Goal: Transaction & Acquisition: Purchase product/service

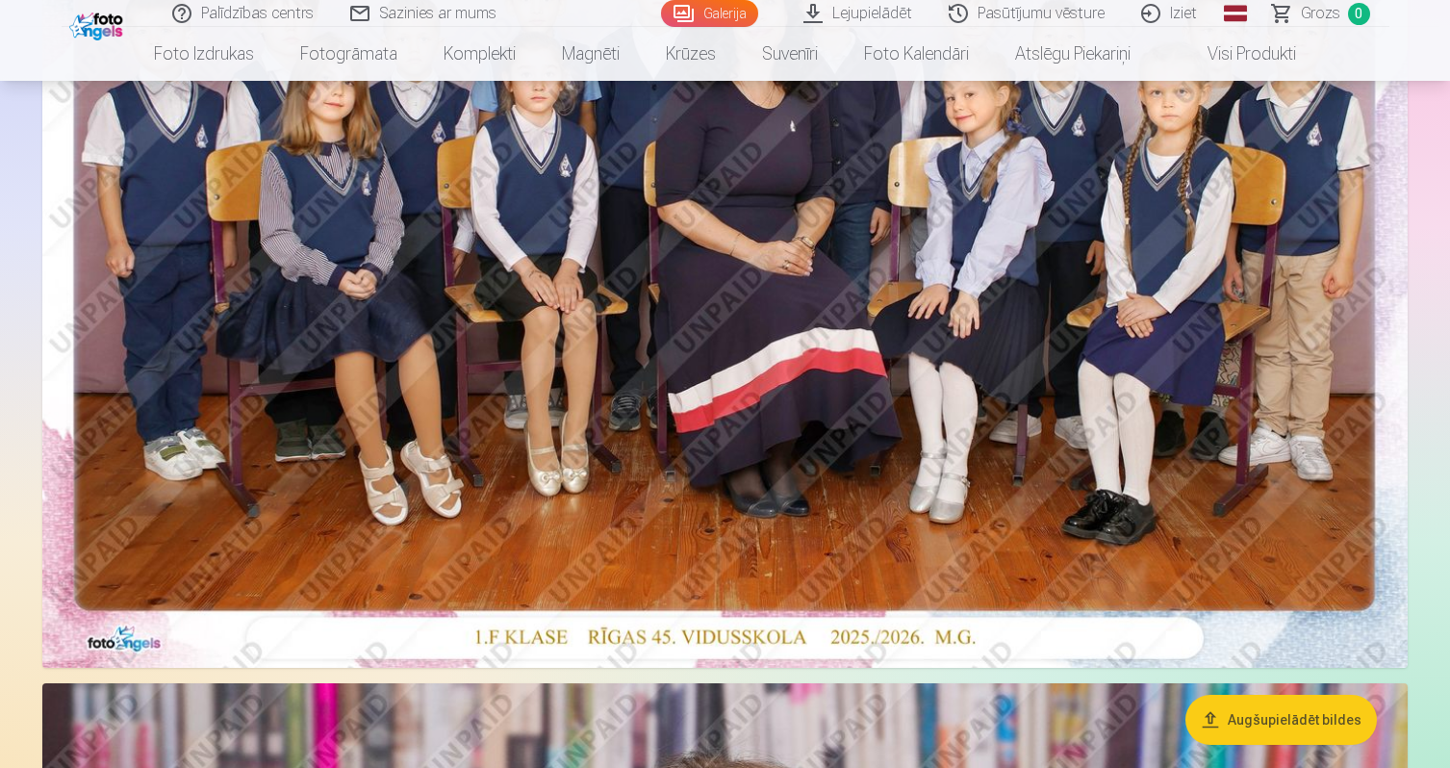
scroll to position [456, 0]
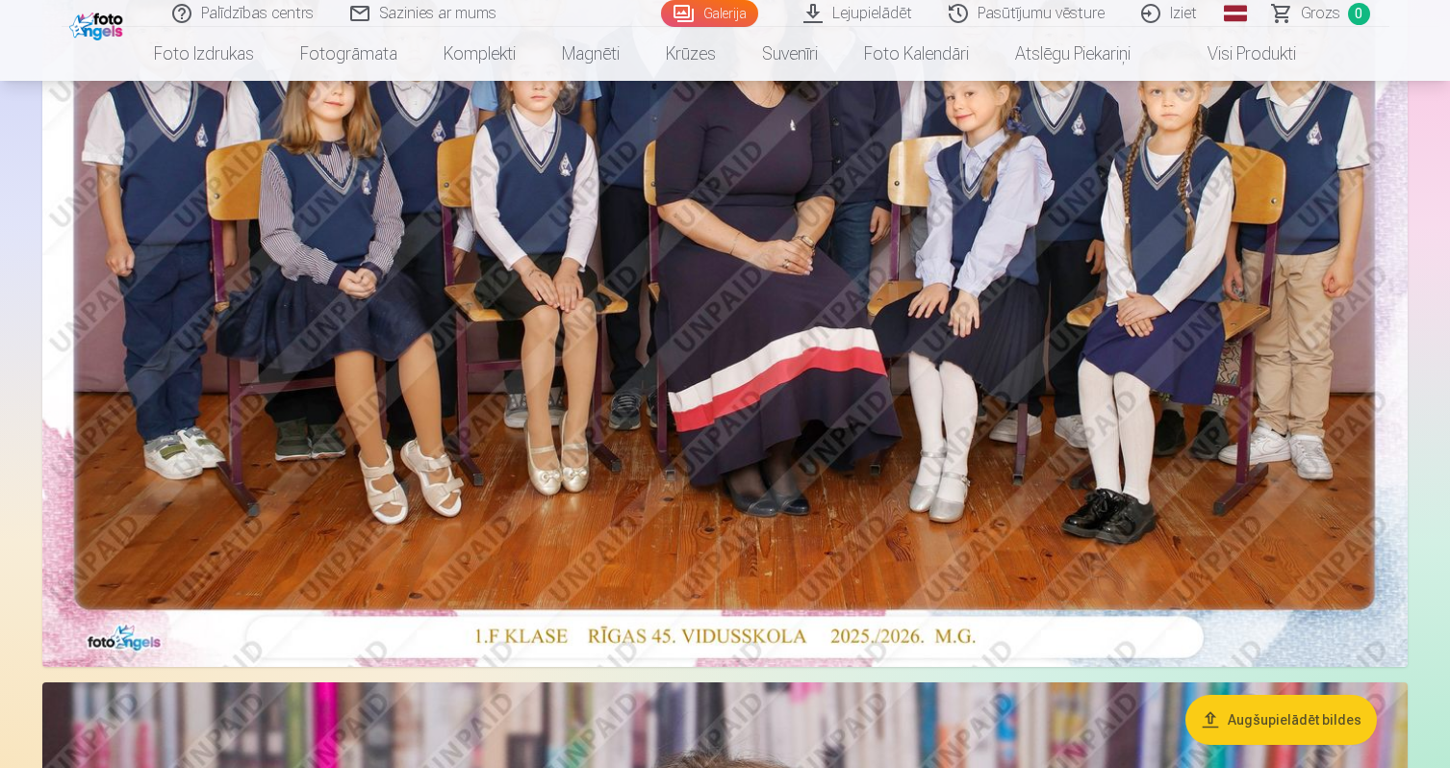
click at [845, 396] on img at bounding box center [724, 211] width 1365 height 911
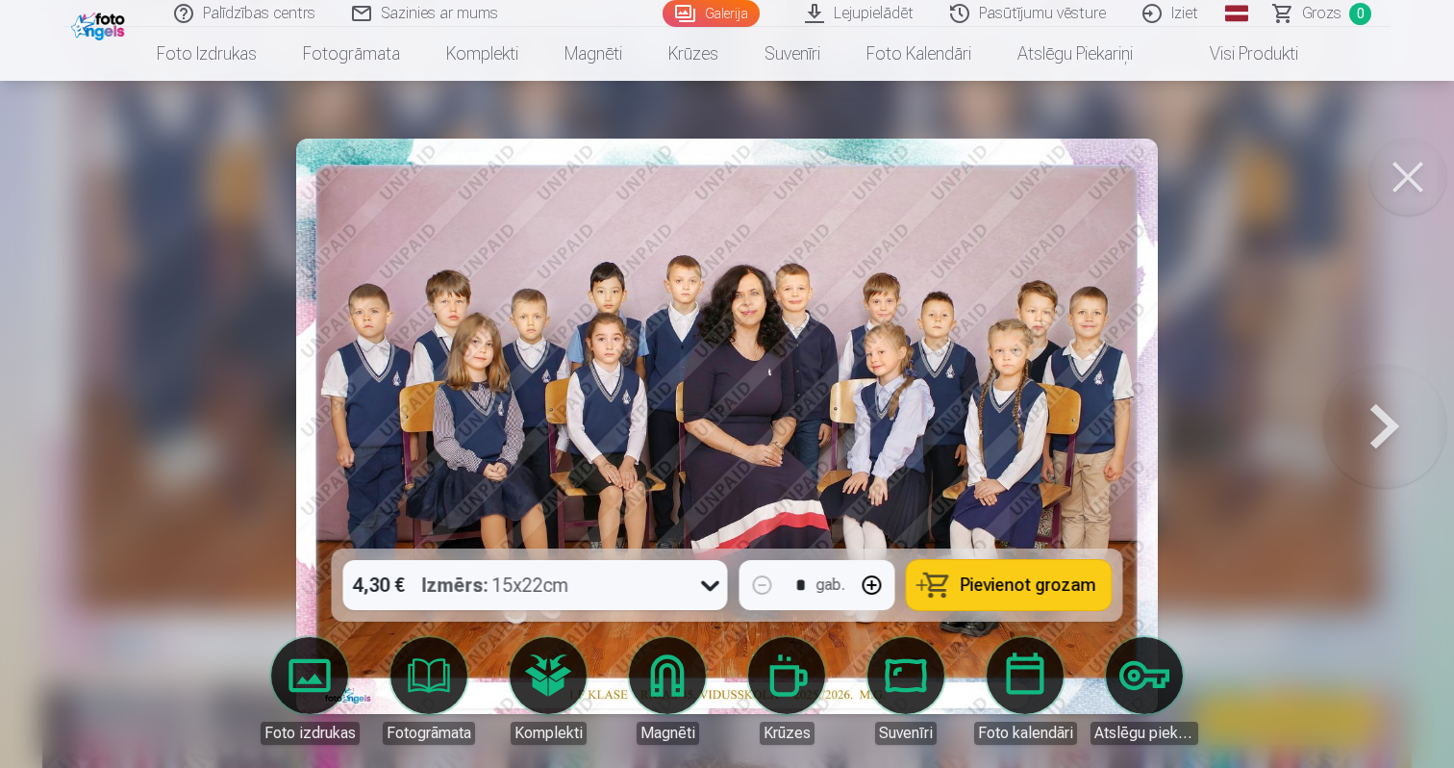
click at [662, 585] on div "4,30 € Izmērs : 15x22cm" at bounding box center [517, 585] width 348 height 50
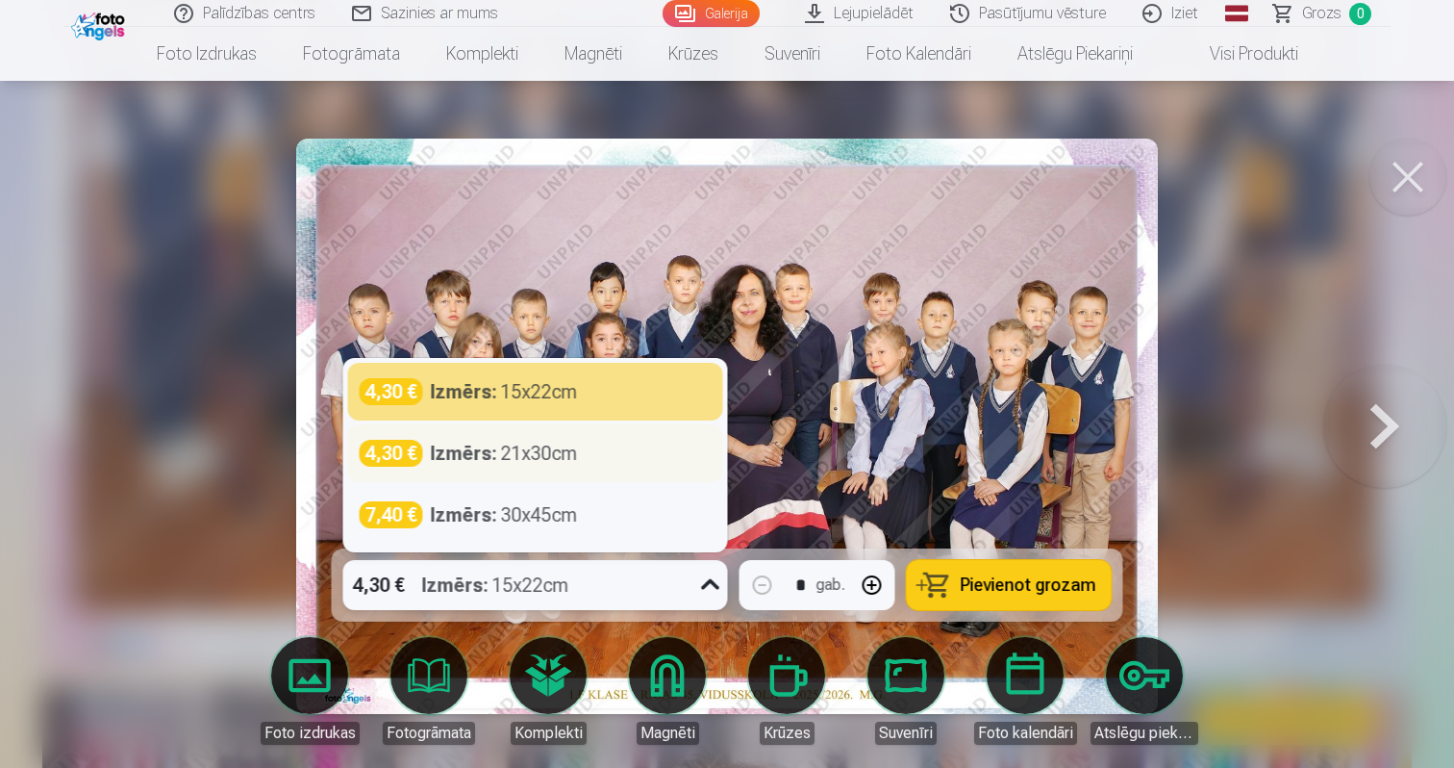
click at [618, 461] on div "4,30 € Izmērs : 21x30cm" at bounding box center [536, 453] width 352 height 27
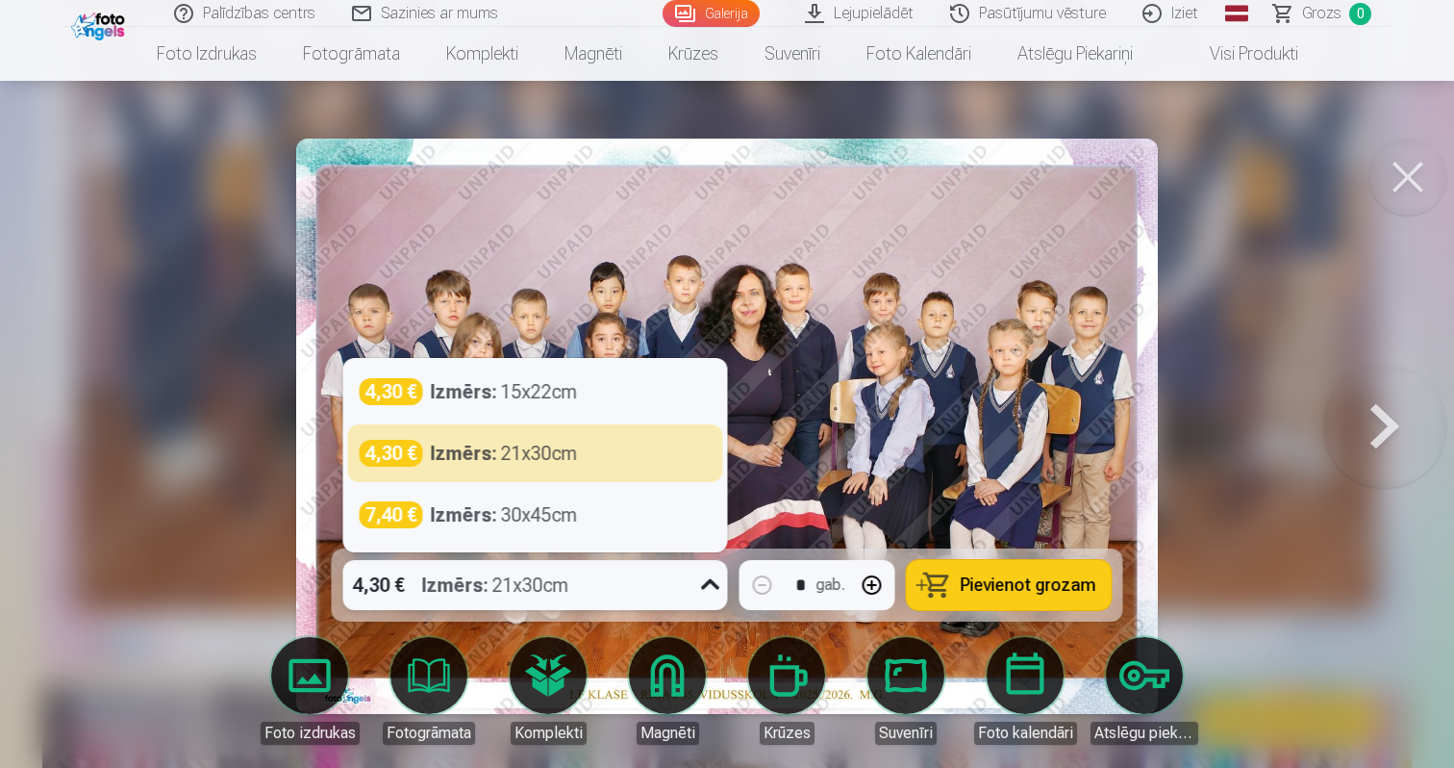
click at [642, 583] on div "4,30 € Izmērs : 21x30cm" at bounding box center [517, 585] width 348 height 50
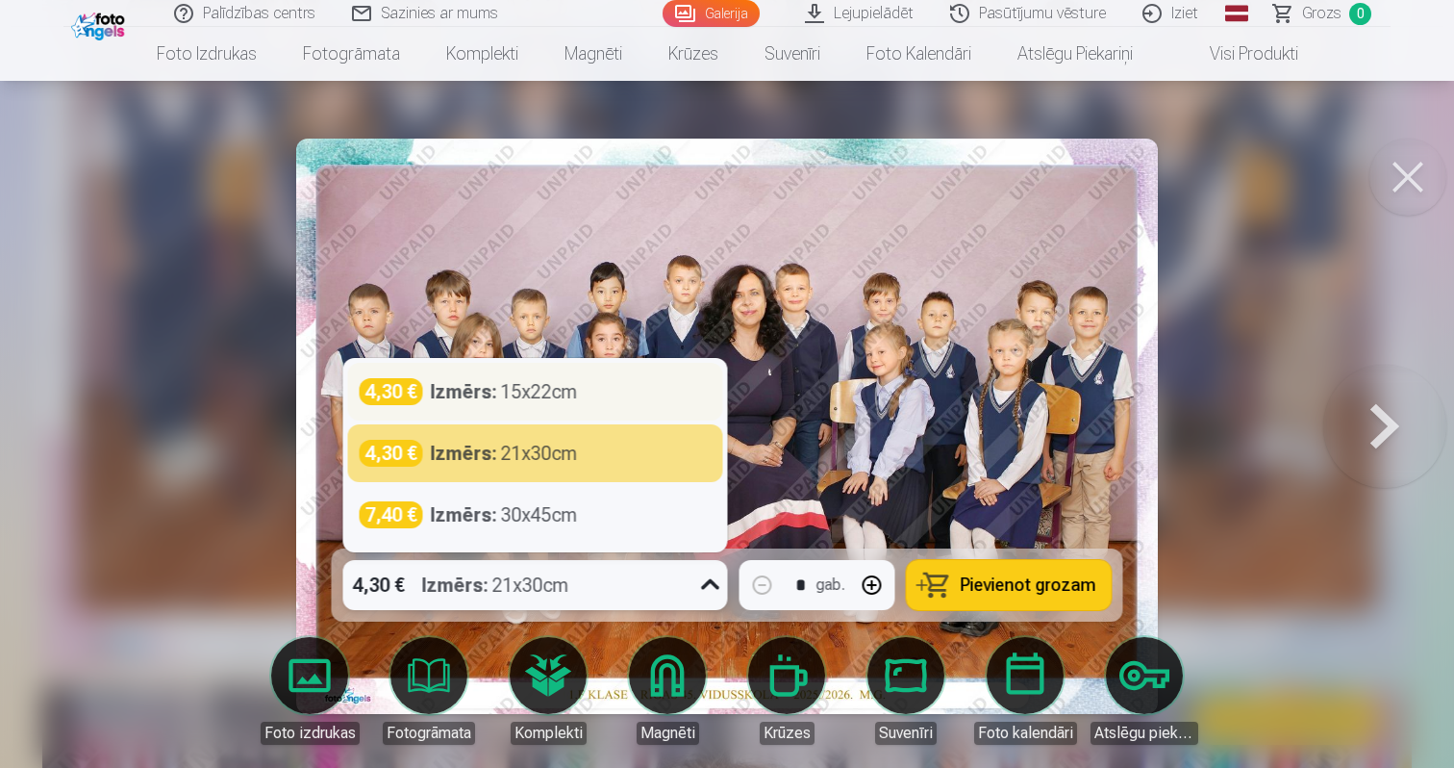
click at [584, 391] on div "4,30 € Izmērs : 15x22cm" at bounding box center [536, 391] width 352 height 27
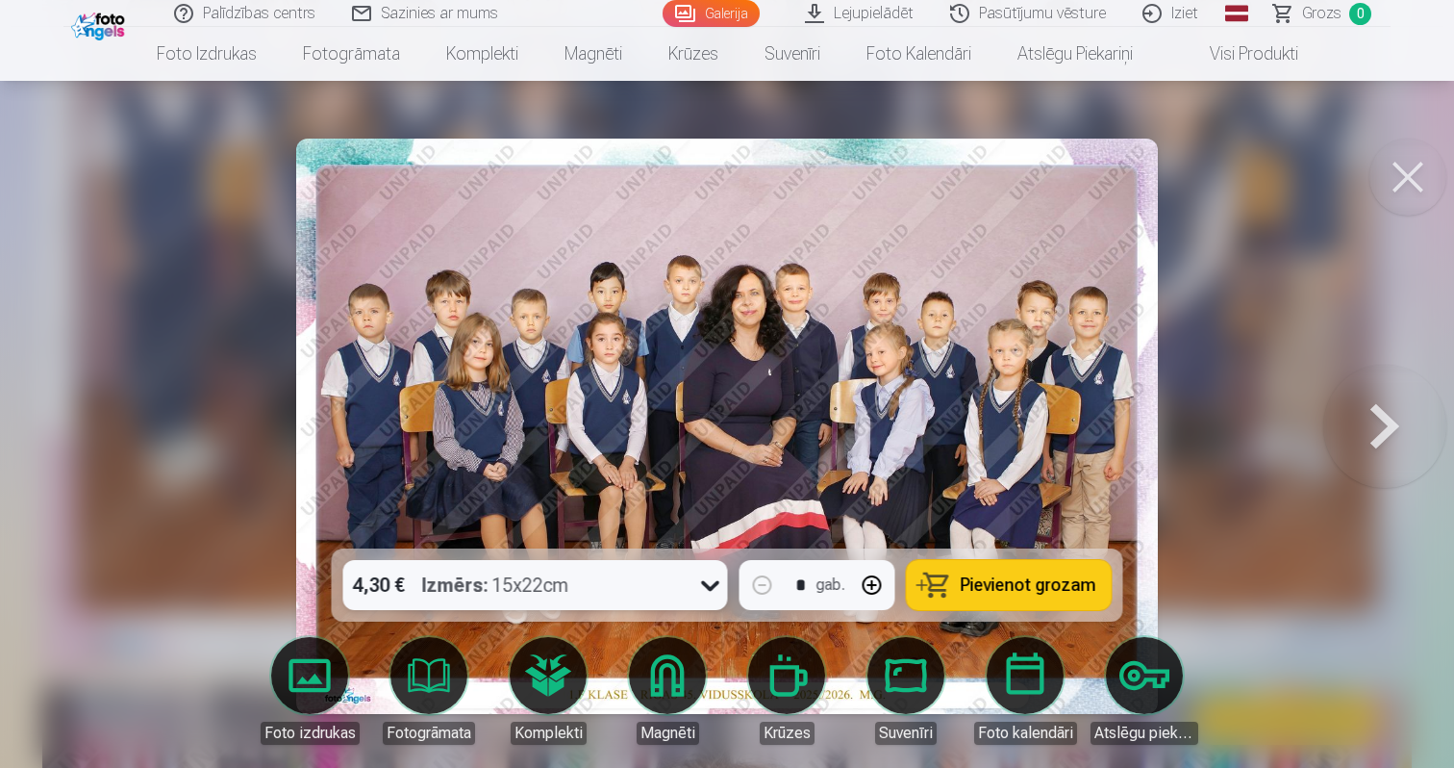
click at [564, 578] on div "Izmērs : 15x22cm" at bounding box center [495, 585] width 147 height 50
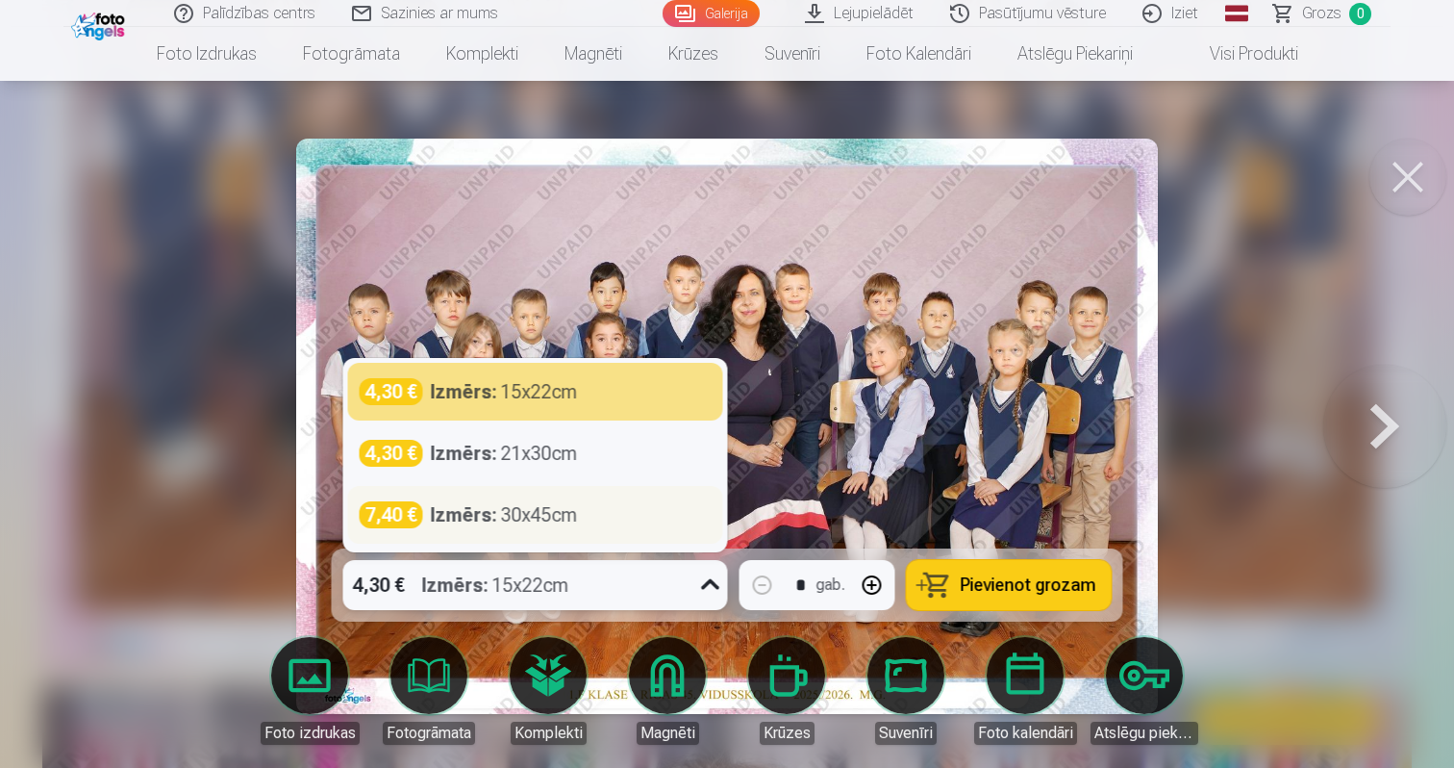
click at [564, 513] on div "Izmērs : 30x45cm" at bounding box center [504, 514] width 147 height 27
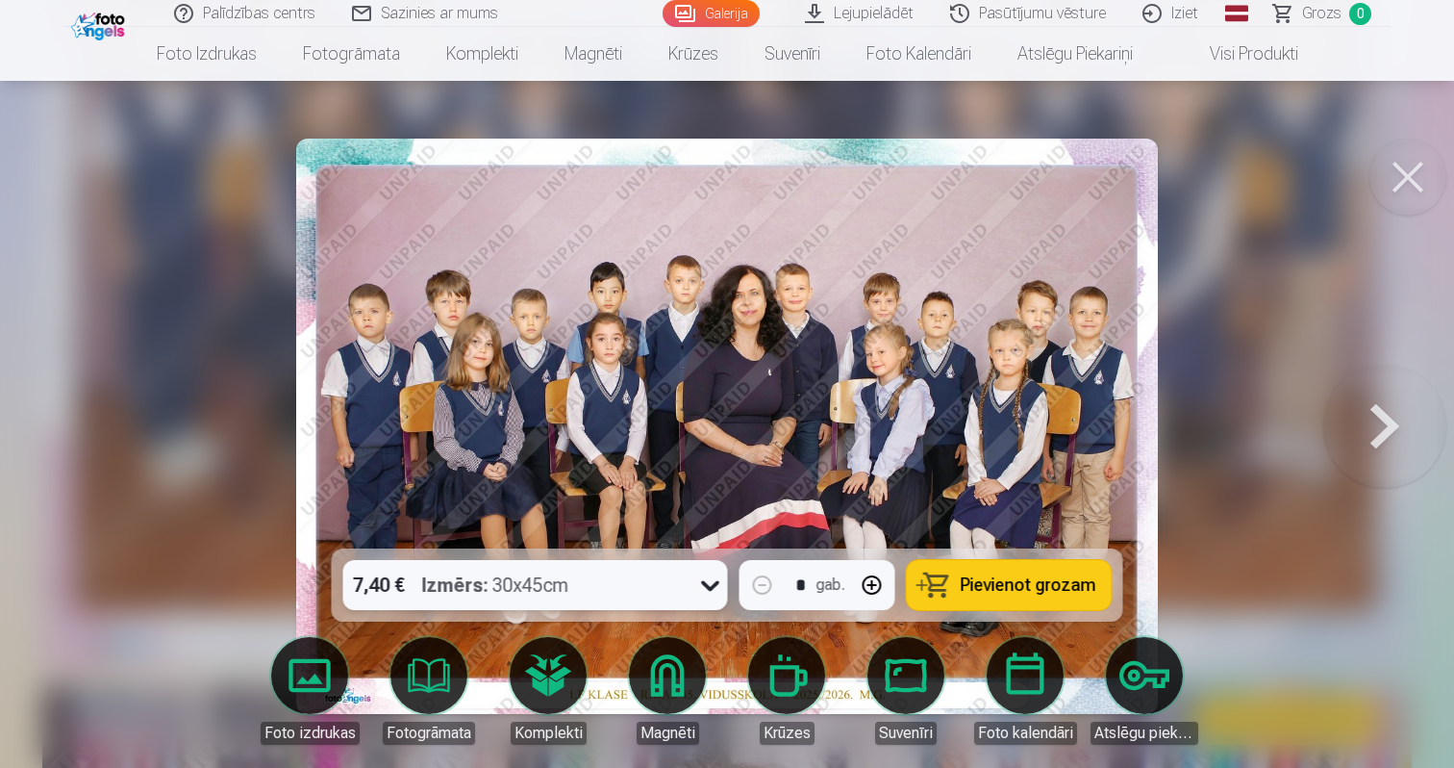
click at [573, 592] on div "7,40 € Izmērs : 30x45cm" at bounding box center [517, 585] width 348 height 50
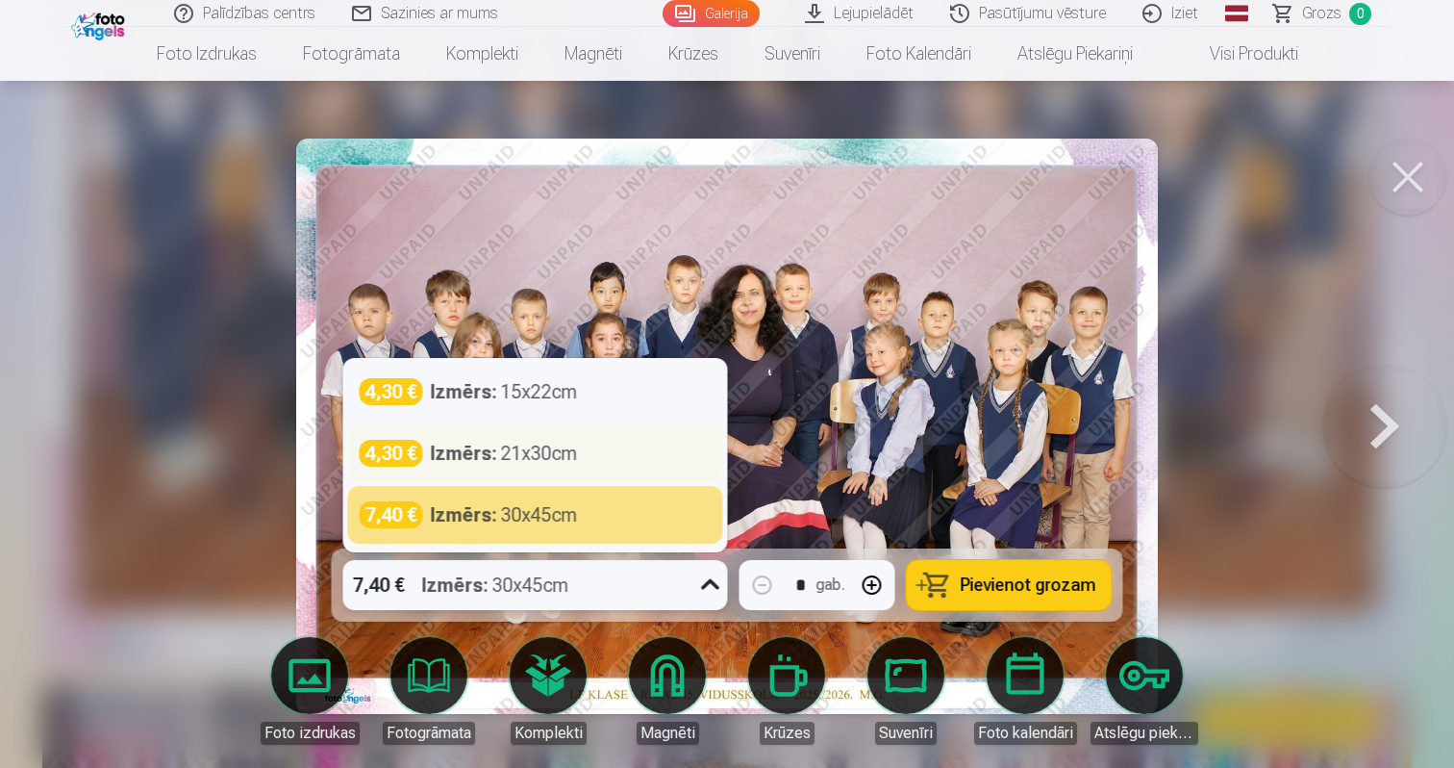
click at [574, 453] on div "Izmērs : 21x30cm" at bounding box center [504, 453] width 147 height 27
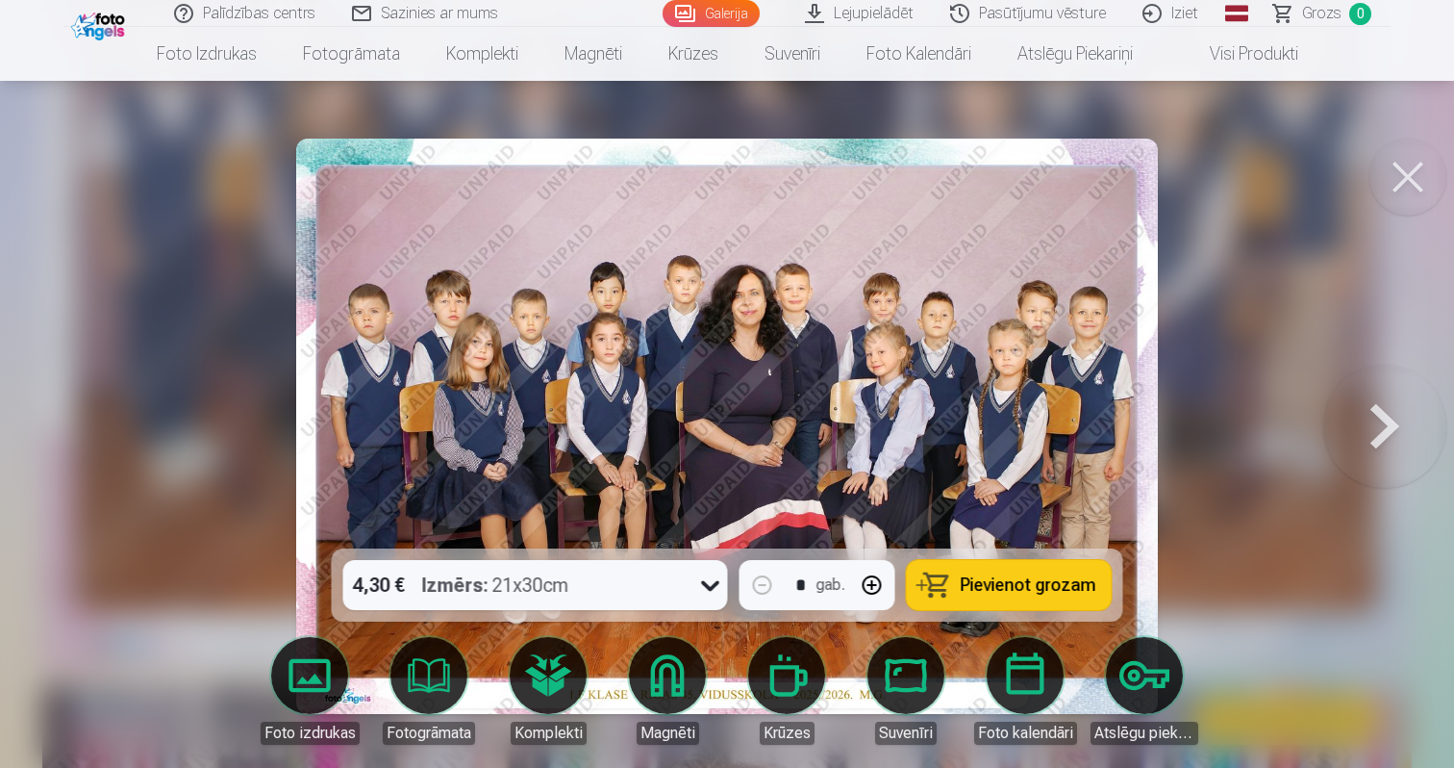
click at [961, 578] on button "Pievienot grozam" at bounding box center [1009, 585] width 205 height 50
click at [1401, 175] on button at bounding box center [1408, 177] width 77 height 77
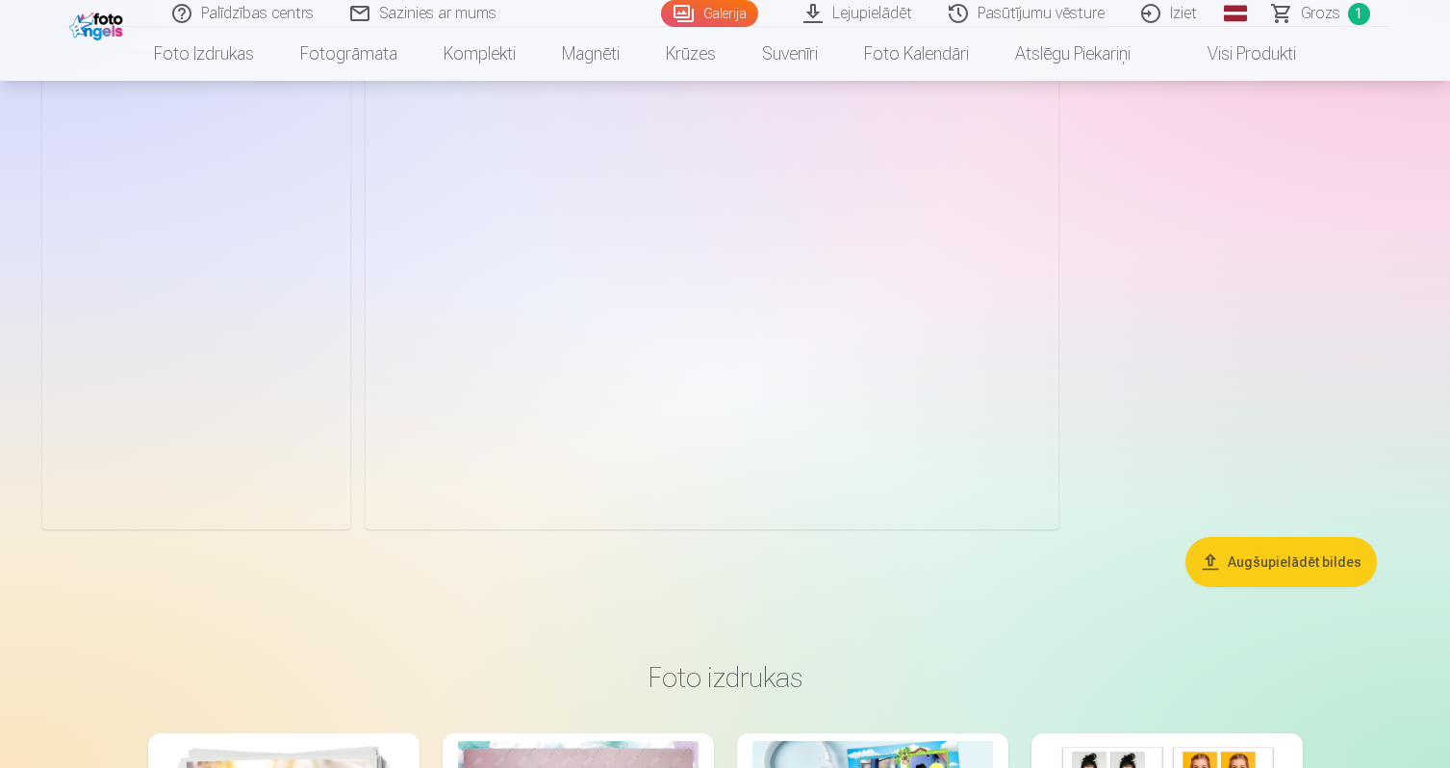
scroll to position [7617, 0]
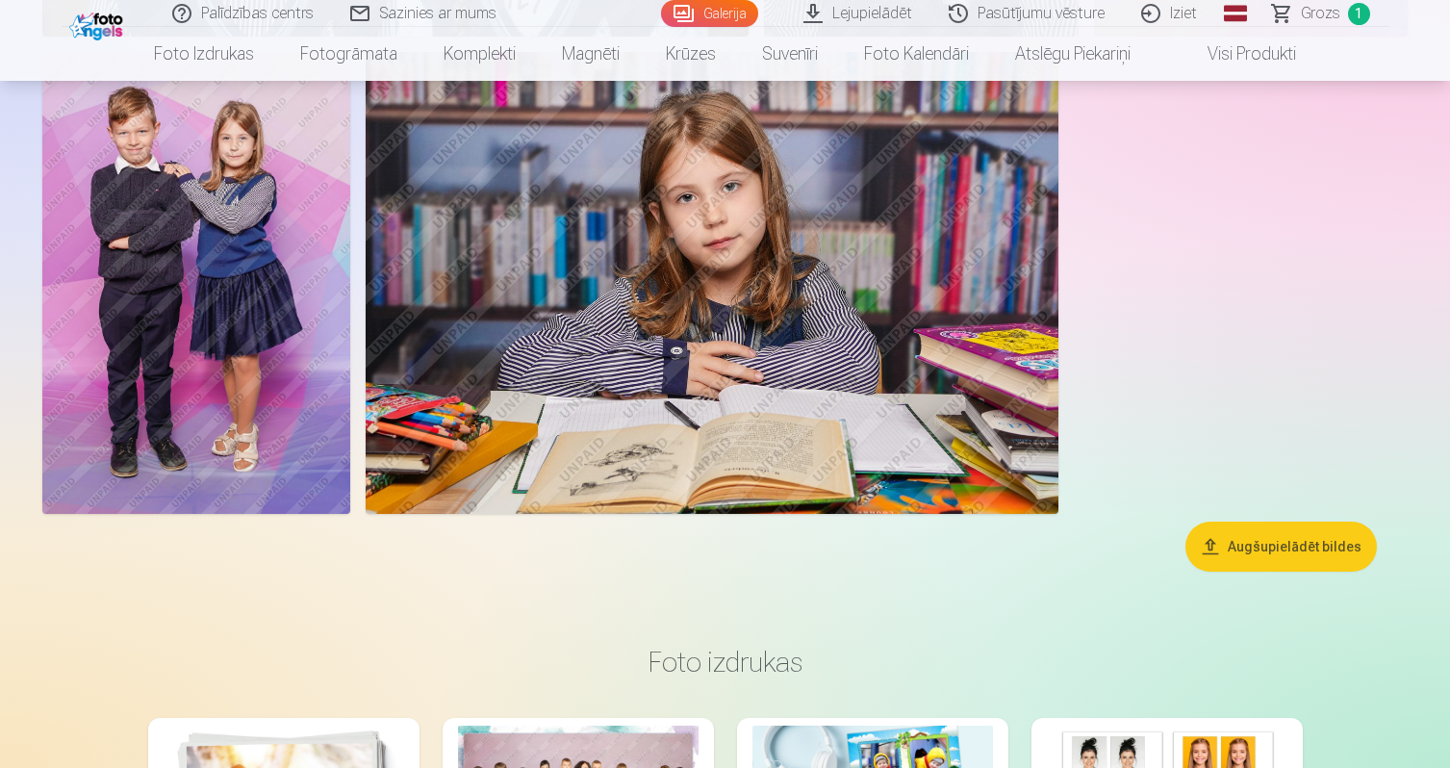
click at [214, 227] on img at bounding box center [196, 283] width 308 height 462
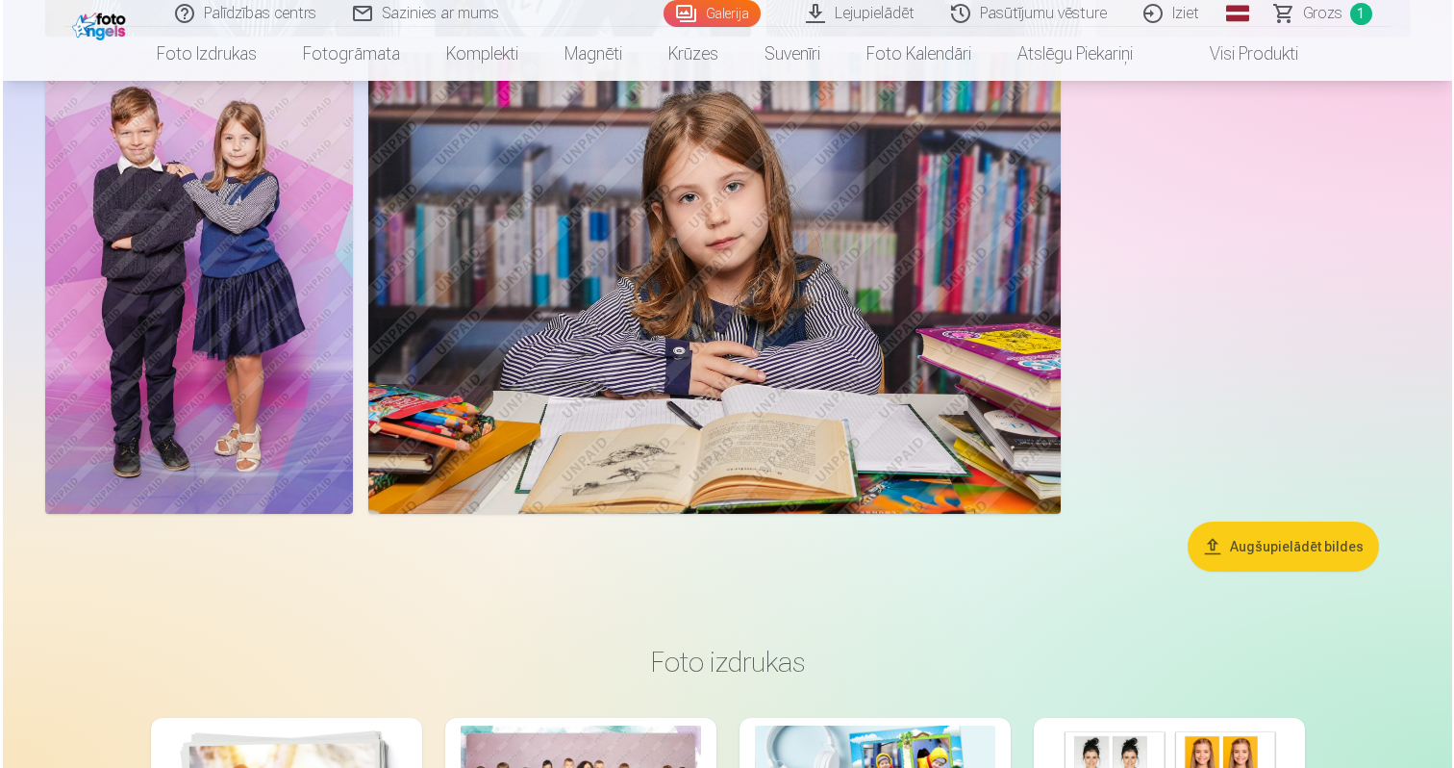
scroll to position [7641, 0]
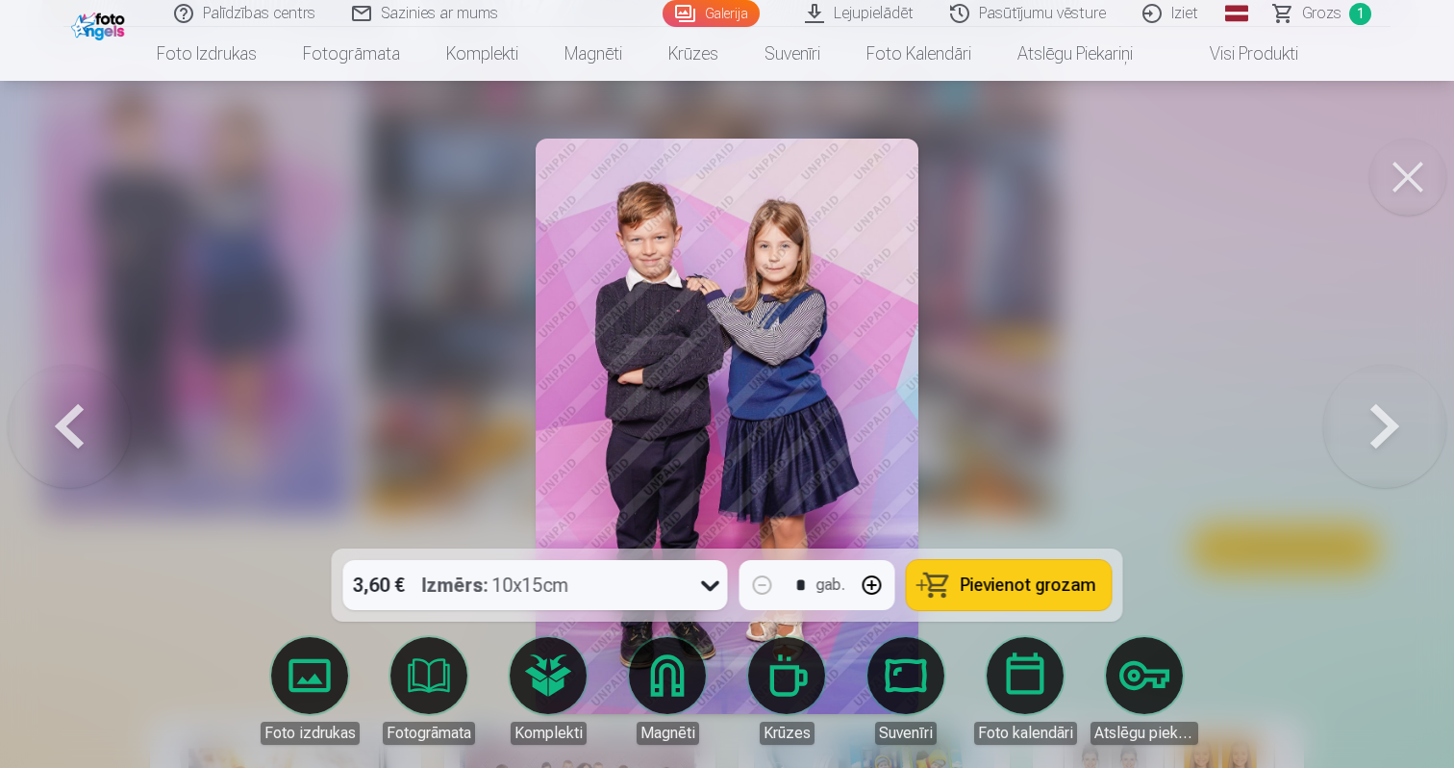
click at [780, 242] on img at bounding box center [728, 426] width 384 height 575
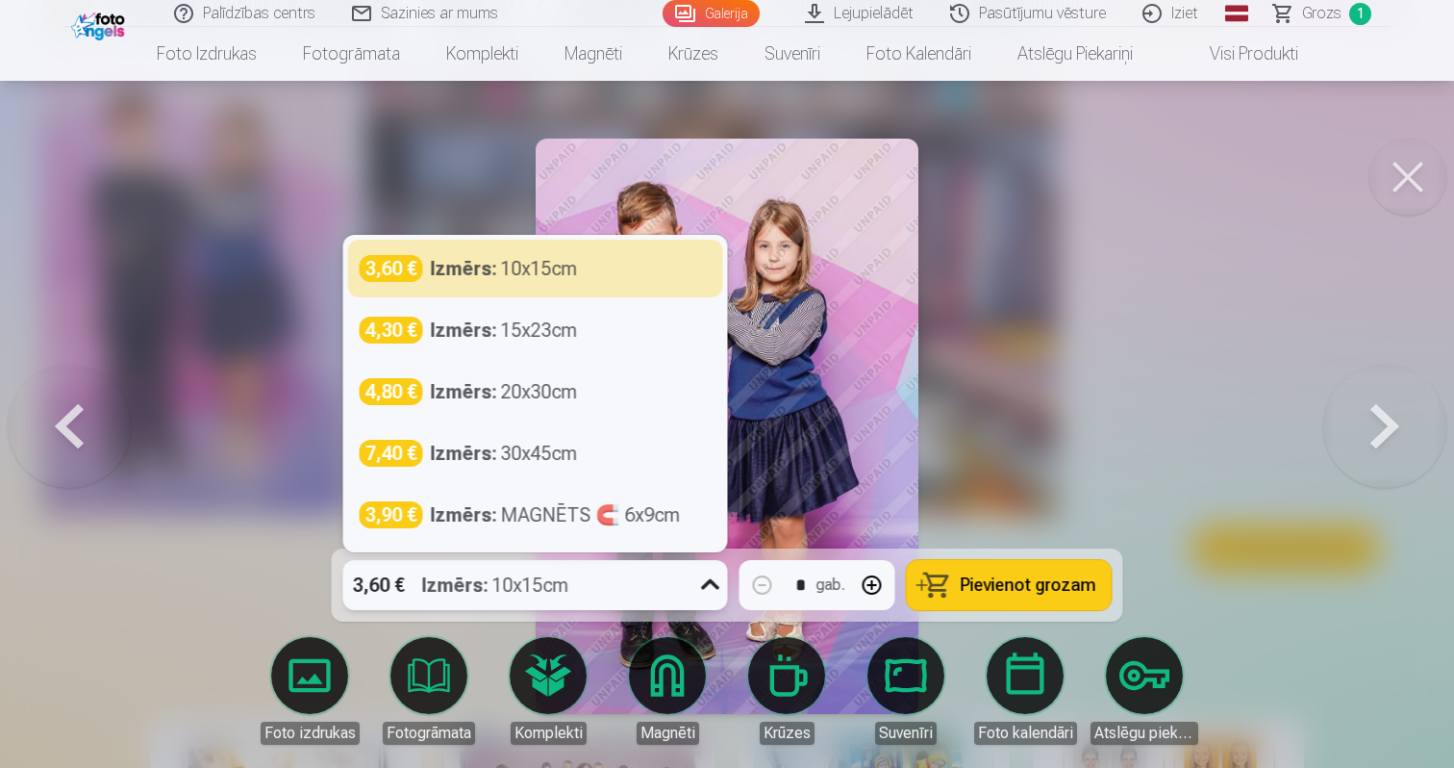
click at [674, 586] on div "3,60 € Izmērs : 10x15cm" at bounding box center [517, 585] width 348 height 50
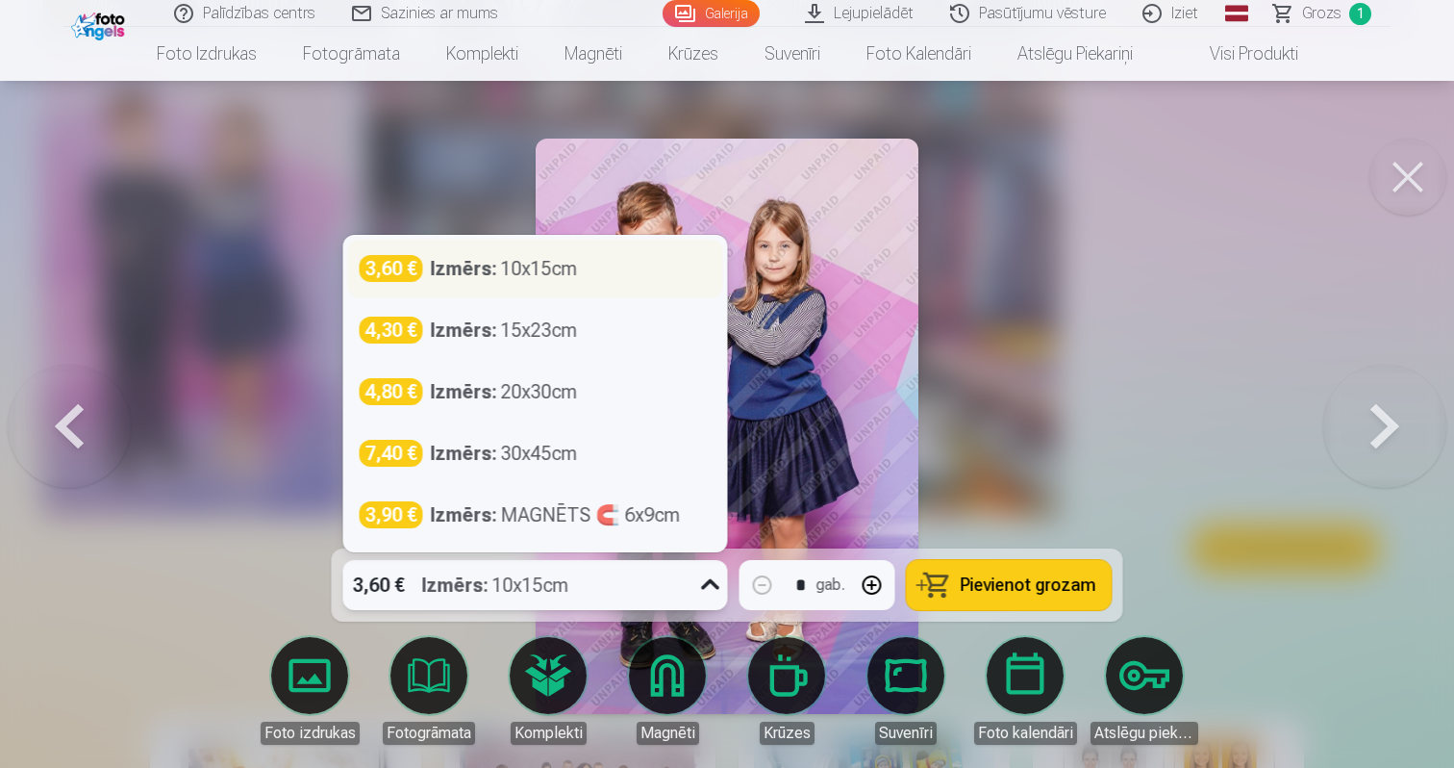
click at [612, 263] on div "3,60 € Izmērs : 10x15cm" at bounding box center [536, 268] width 352 height 27
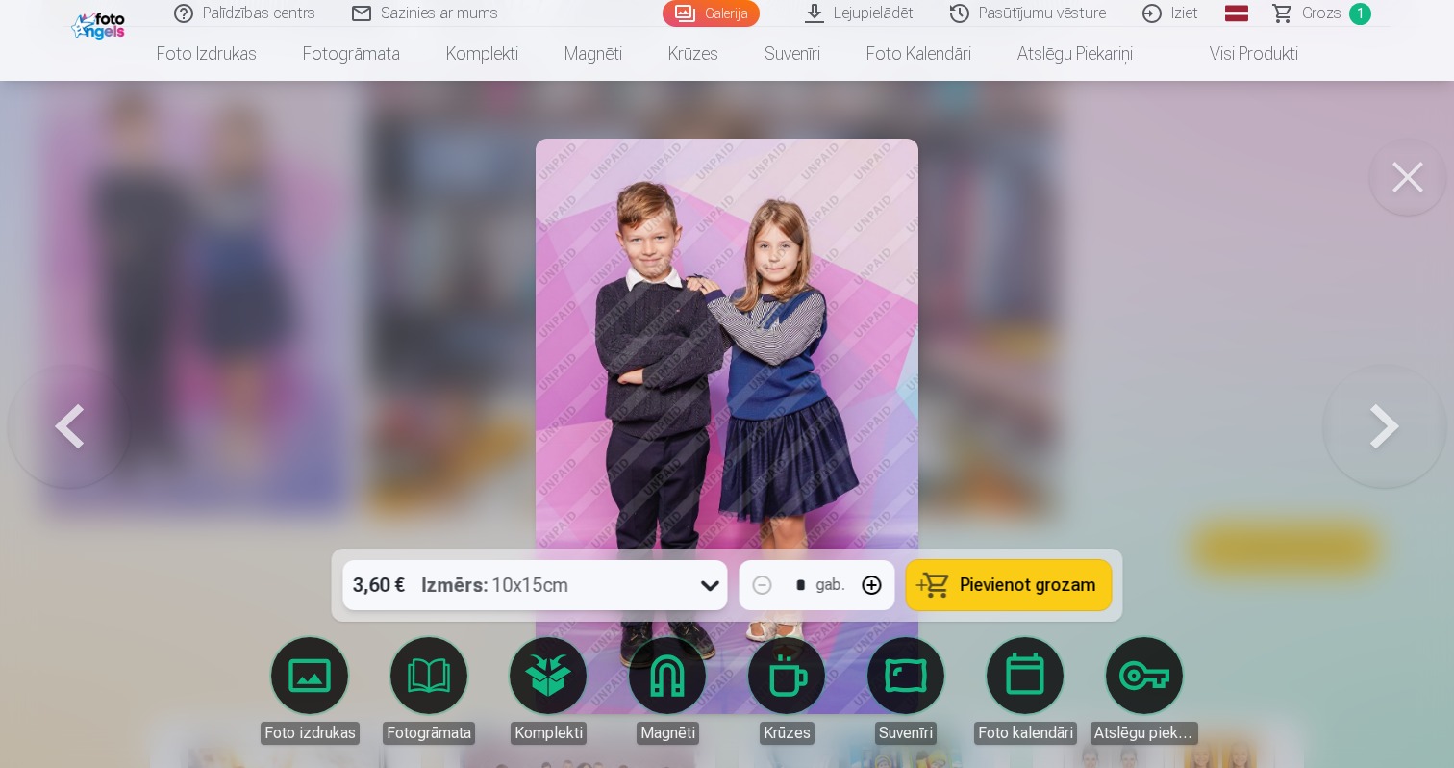
click at [1014, 572] on button "Pievienot grozam" at bounding box center [1009, 585] width 205 height 50
click at [1416, 165] on button at bounding box center [1408, 177] width 77 height 77
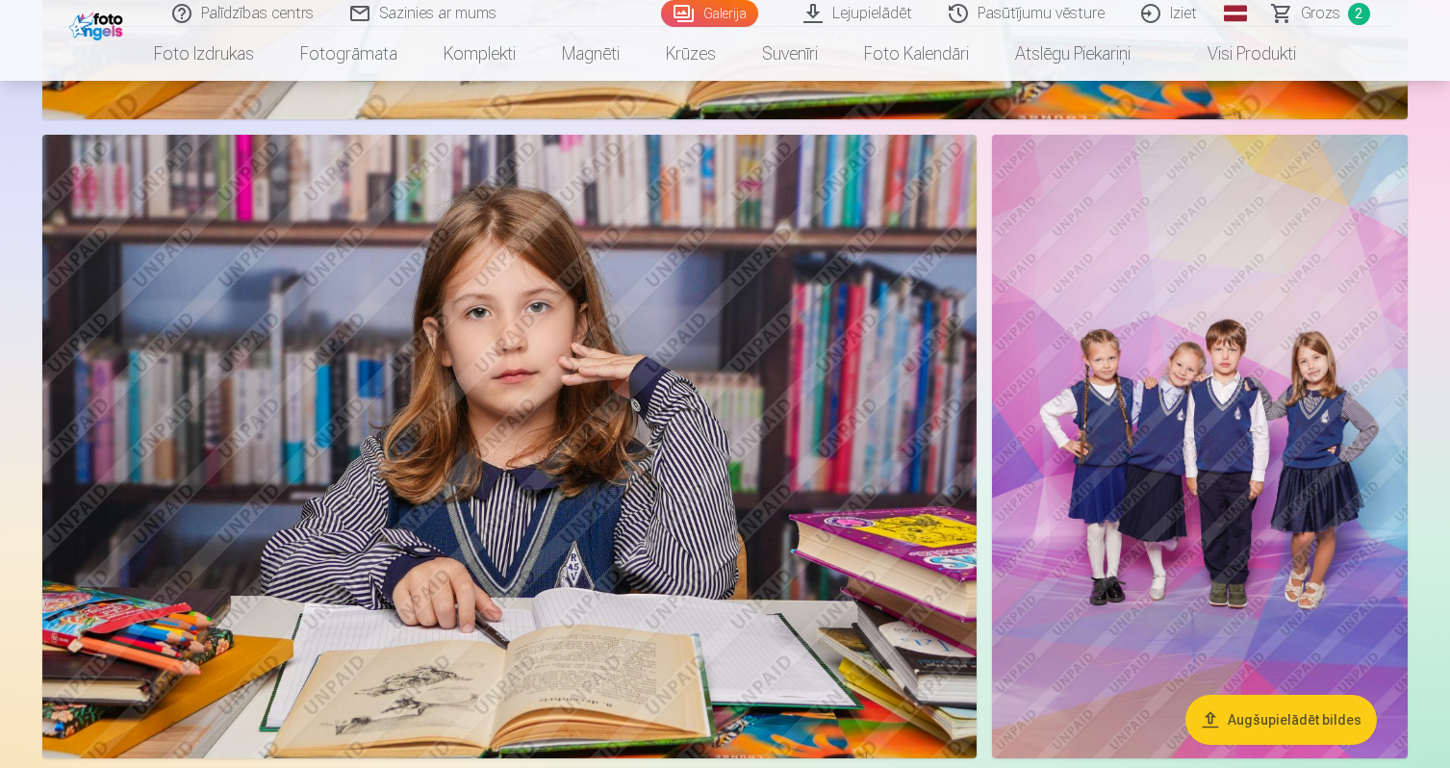
scroll to position [1954, 0]
